Goal: Information Seeking & Learning: Learn about a topic

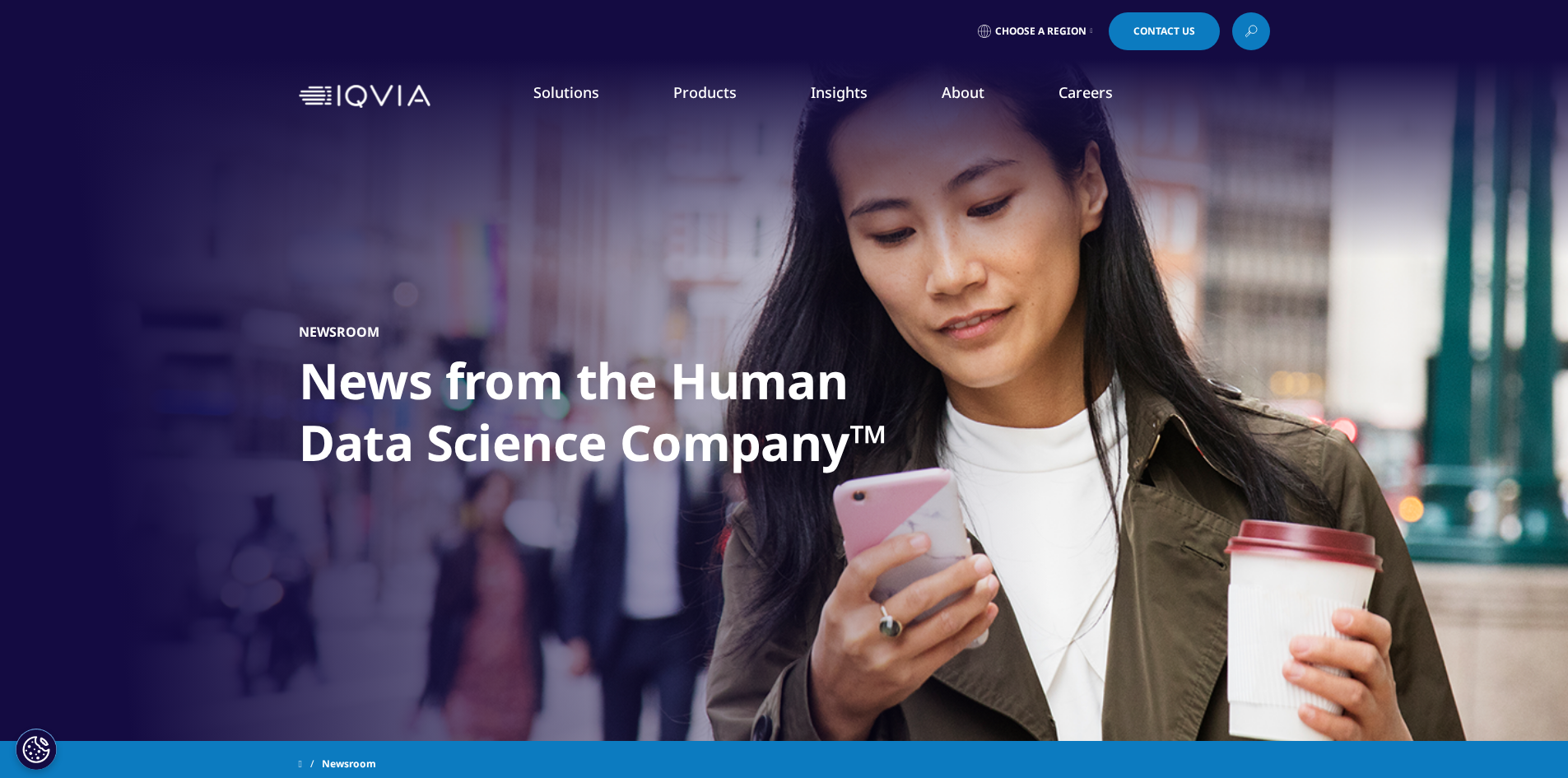
click at [106, 239] on link "Grant Plan" at bounding box center [211, 237] width 284 height 18
